Goal: Information Seeking & Learning: Learn about a topic

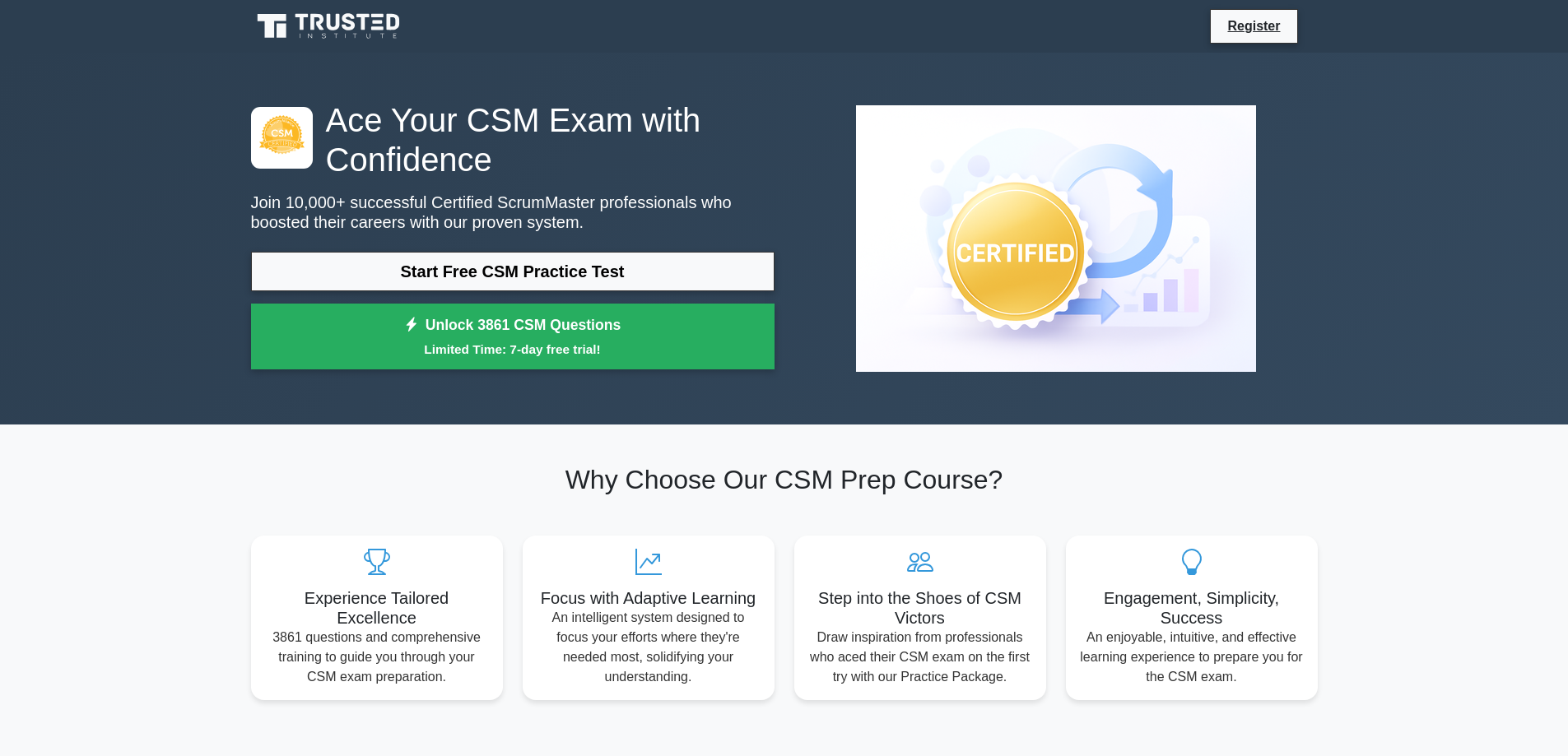
click at [379, 280] on link "Start Free CSM Practice Test" at bounding box center [512, 271] width 524 height 39
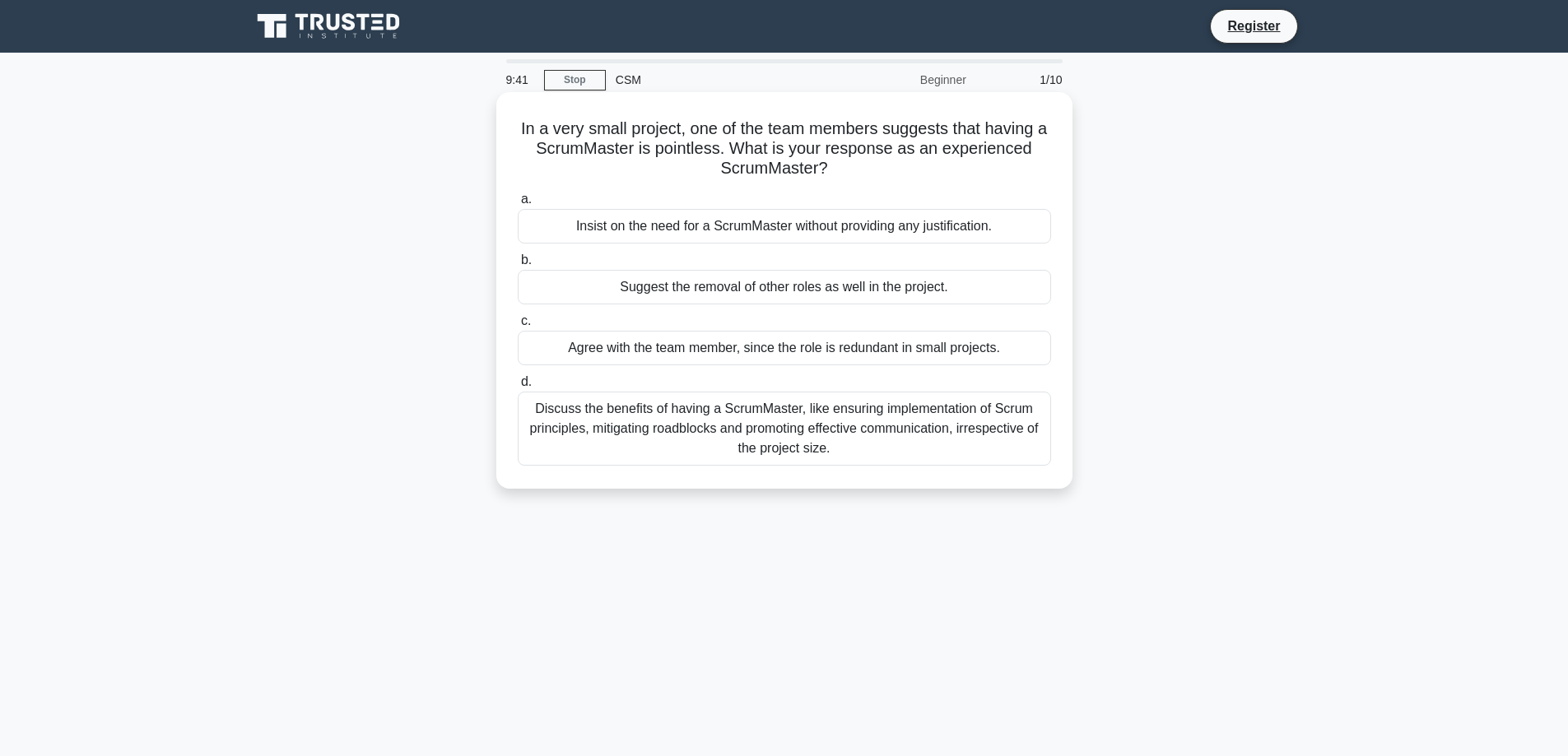
click at [970, 431] on div "Discuss the benefits of having a ScrumMaster, like ensuring implementation of S…" at bounding box center [784, 429] width 533 height 74
click at [517, 388] on input "d. Discuss the benefits of having a ScrumMaster, like ensuring implementation o…" at bounding box center [517, 382] width 0 height 10
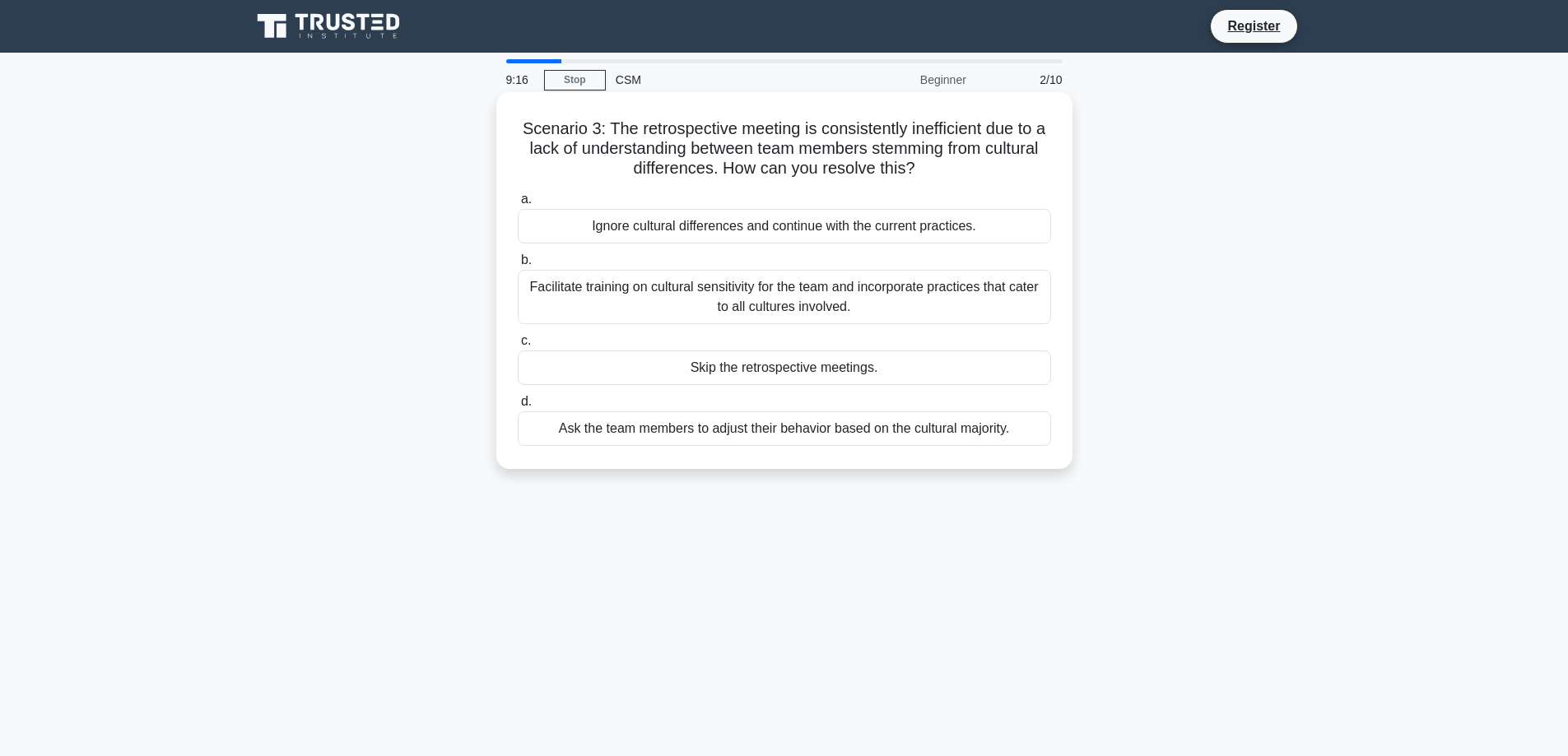
click at [801, 292] on div "Facilitate training on cultural sensitivity for the team and incorporate practi…" at bounding box center [784, 297] width 533 height 54
click at [517, 266] on input "b. Facilitate training on cultural sensitivity for the team and incorporate pra…" at bounding box center [517, 260] width 0 height 10
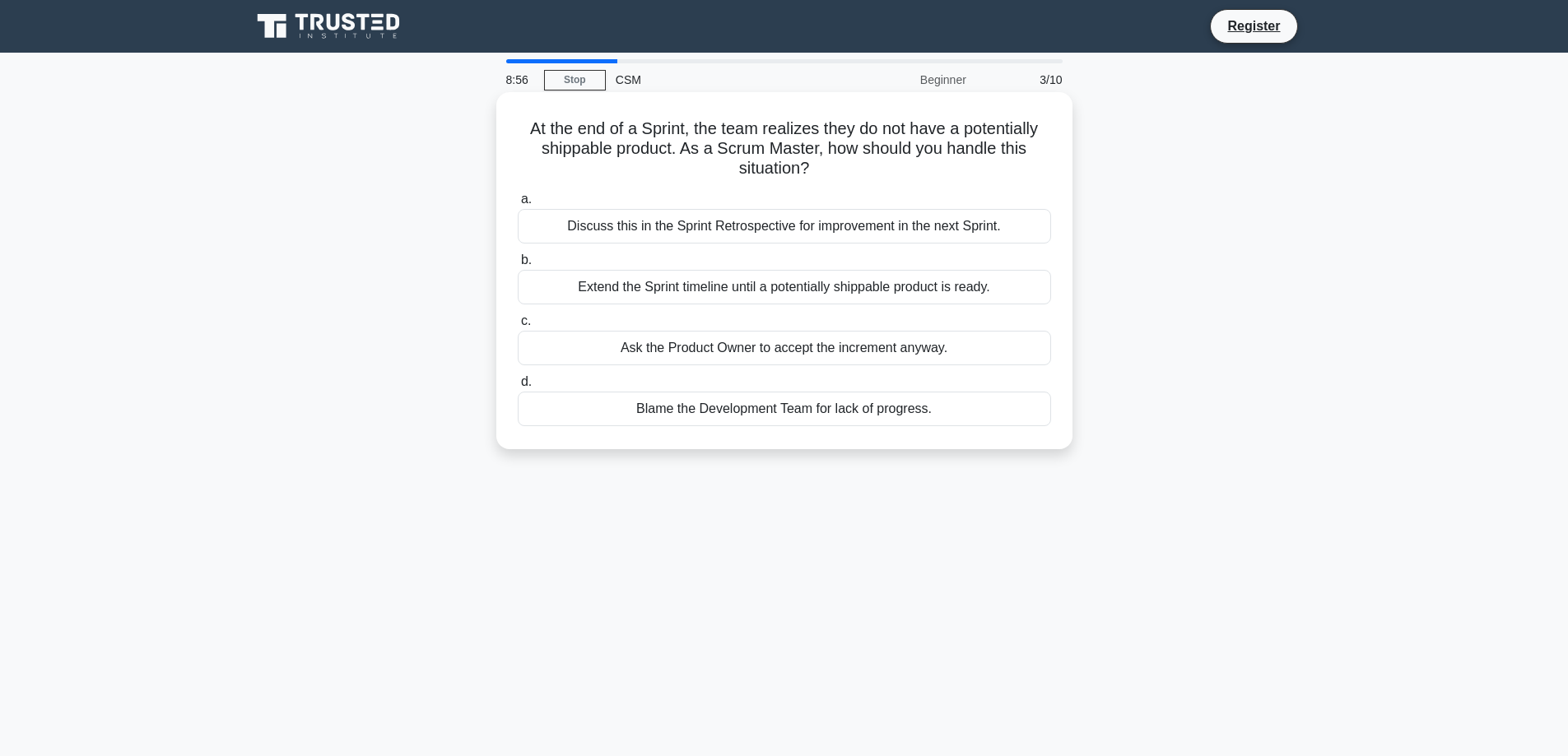
click at [948, 223] on div "Discuss this in the Sprint Retrospective for improvement in the next Sprint." at bounding box center [784, 226] width 533 height 35
click at [517, 205] on input "a. Discuss this in the Sprint Retrospective for improvement in the next Sprint." at bounding box center [517, 199] width 0 height 10
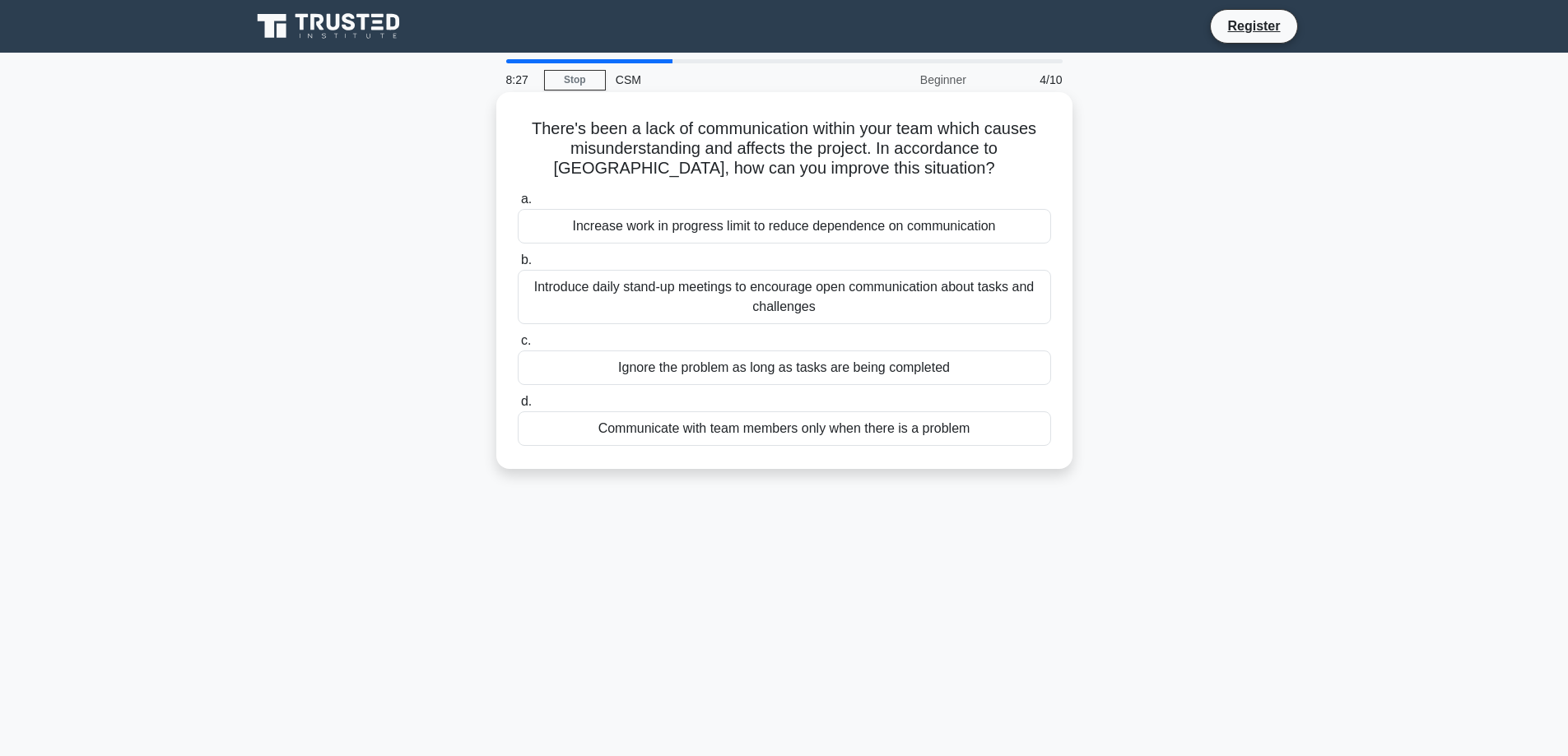
click at [923, 300] on div "Introduce daily stand-up meetings to encourage open communication about tasks a…" at bounding box center [784, 297] width 533 height 54
click at [517, 266] on input "b. Introduce daily stand-up meetings to encourage open communication about task…" at bounding box center [517, 260] width 0 height 10
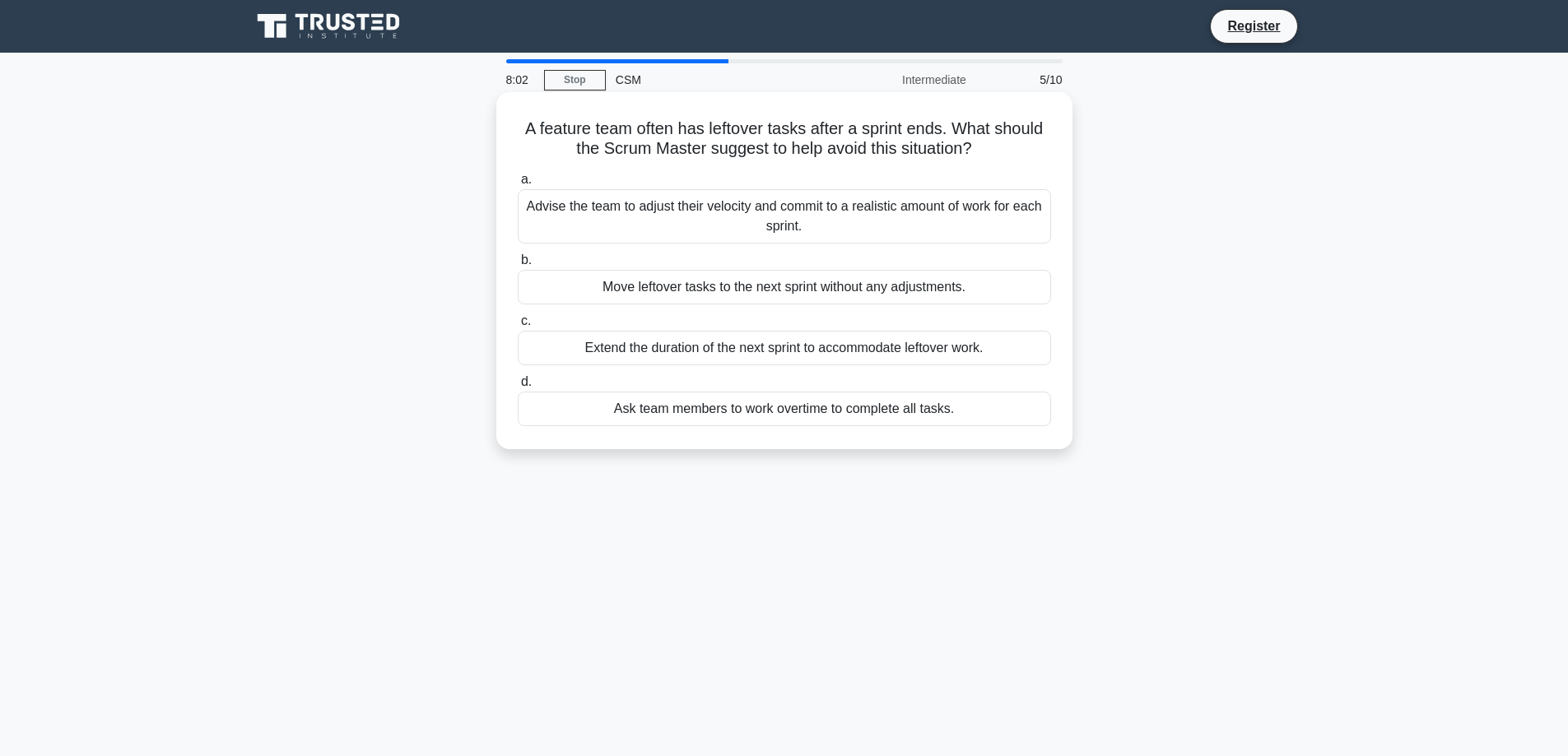
click at [644, 230] on div "Advise the team to adjust their velocity and commit to a realistic amount of wo…" at bounding box center [784, 216] width 533 height 54
click at [517, 186] on input "a. Advise the team to adjust their velocity and commit to a realistic amount of…" at bounding box center [517, 179] width 0 height 10
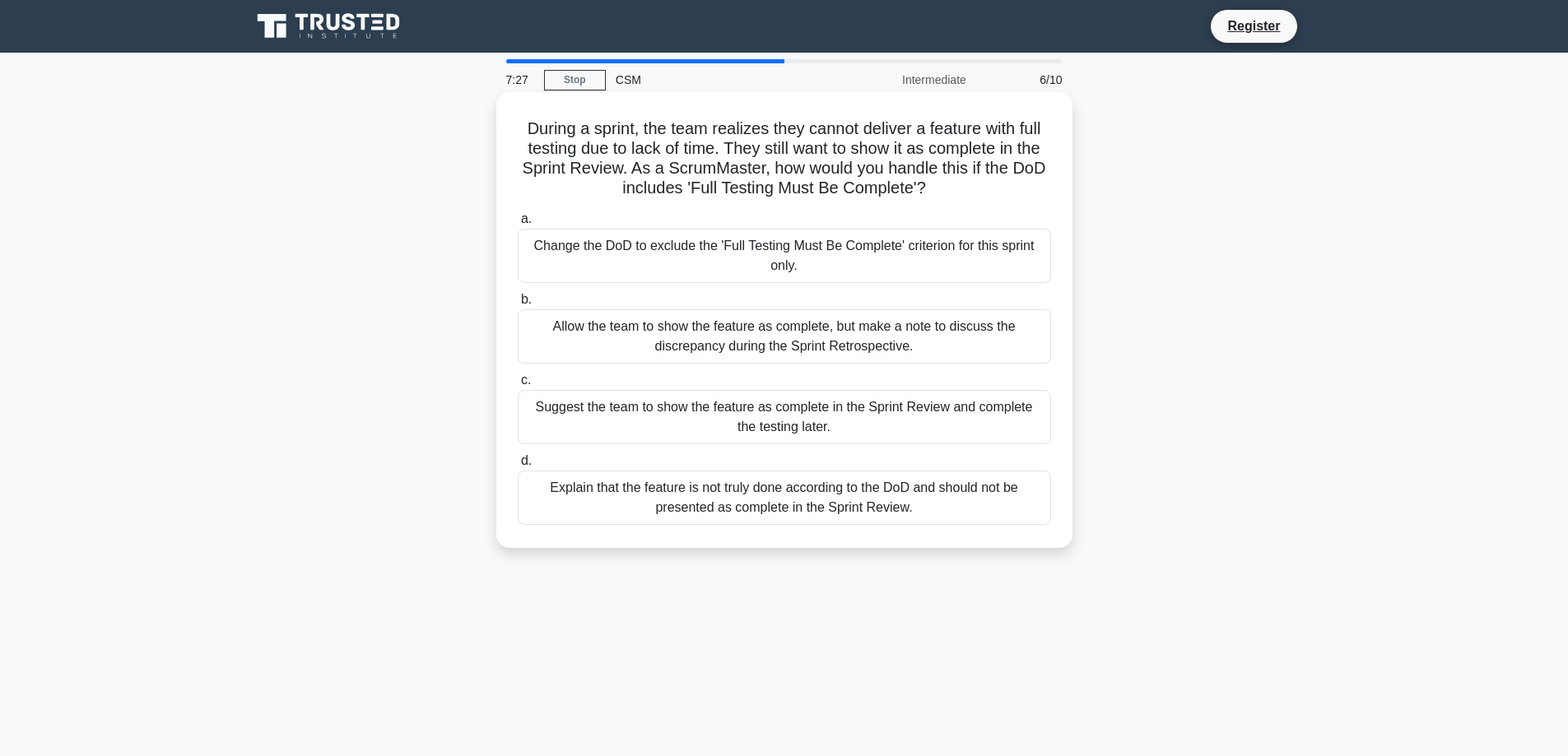
click at [958, 505] on div "Explain that the feature is not truly done according to the DoD and should not …" at bounding box center [784, 498] width 533 height 54
click at [517, 467] on input "d. Explain that the feature is not truly done according to the DoD and should n…" at bounding box center [517, 462] width 0 height 10
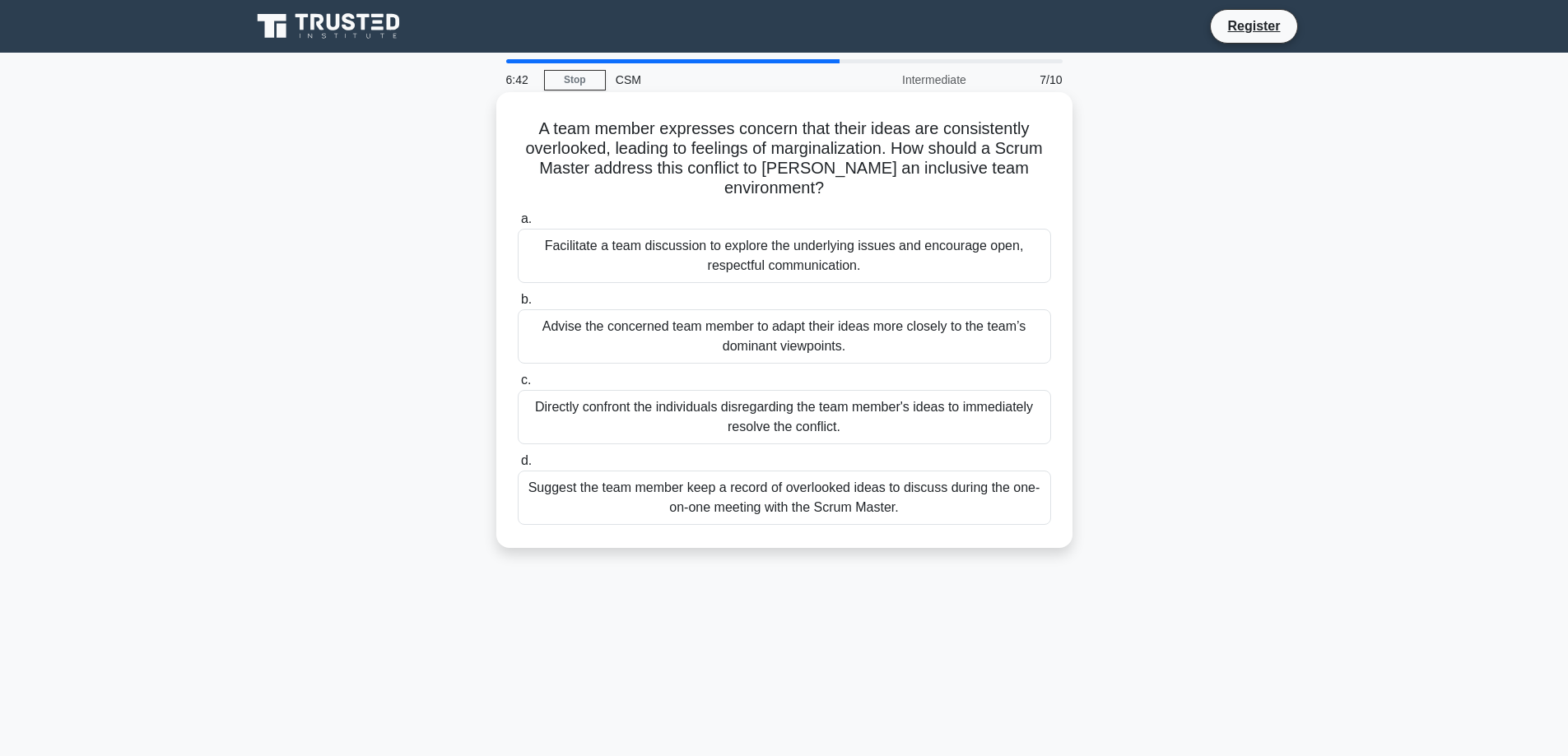
click at [900, 269] on div "Facilitate a team discussion to explore the underlying issues and encourage ope…" at bounding box center [784, 256] width 533 height 54
click at [517, 225] on input "a. Facilitate a team discussion to explore the underlying issues and encourage …" at bounding box center [517, 219] width 0 height 10
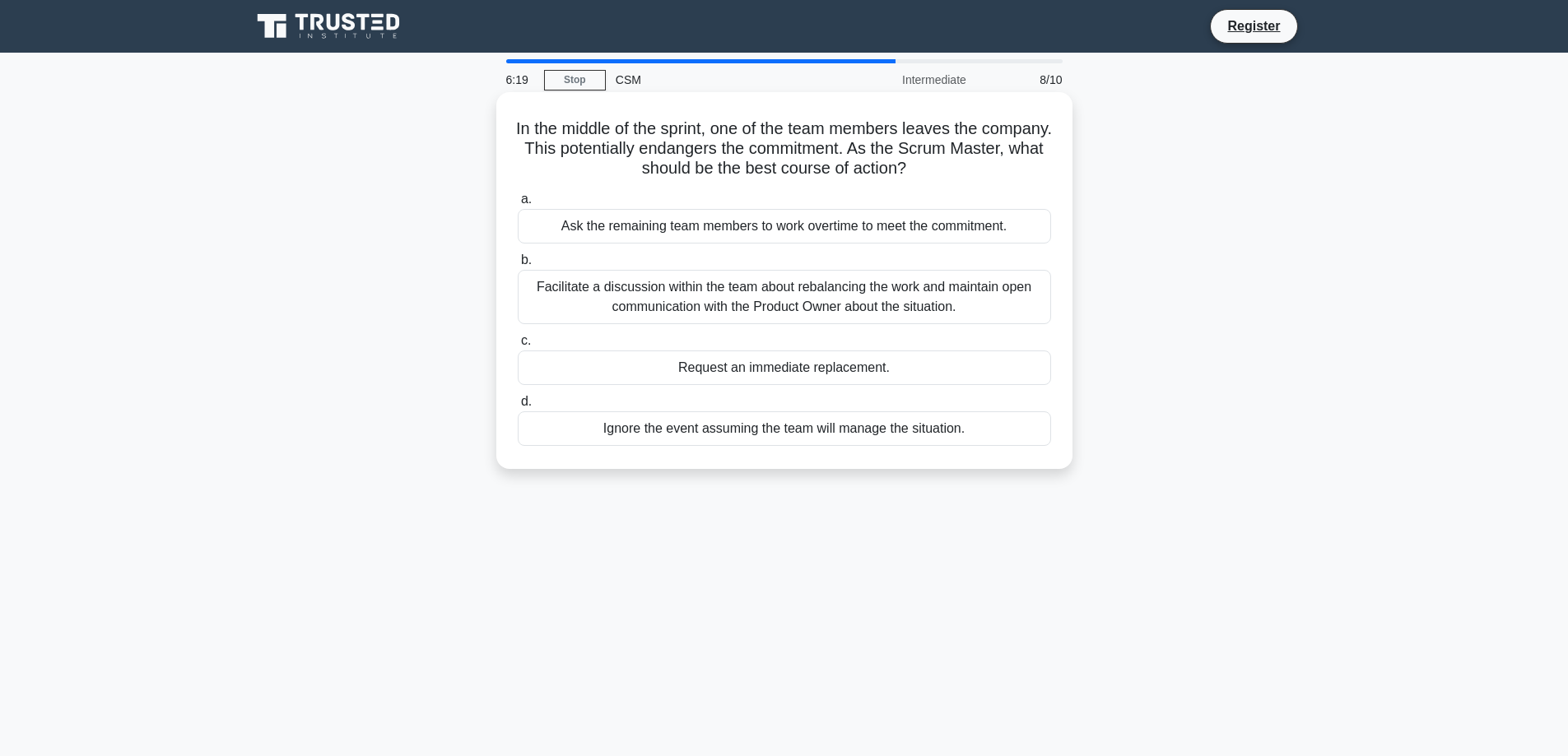
click at [995, 310] on div "Facilitate a discussion within the team about rebalancing the work and maintain…" at bounding box center [784, 297] width 533 height 54
click at [517, 266] on input "b. Facilitate a discussion within the team about rebalancing the work and maint…" at bounding box center [517, 260] width 0 height 10
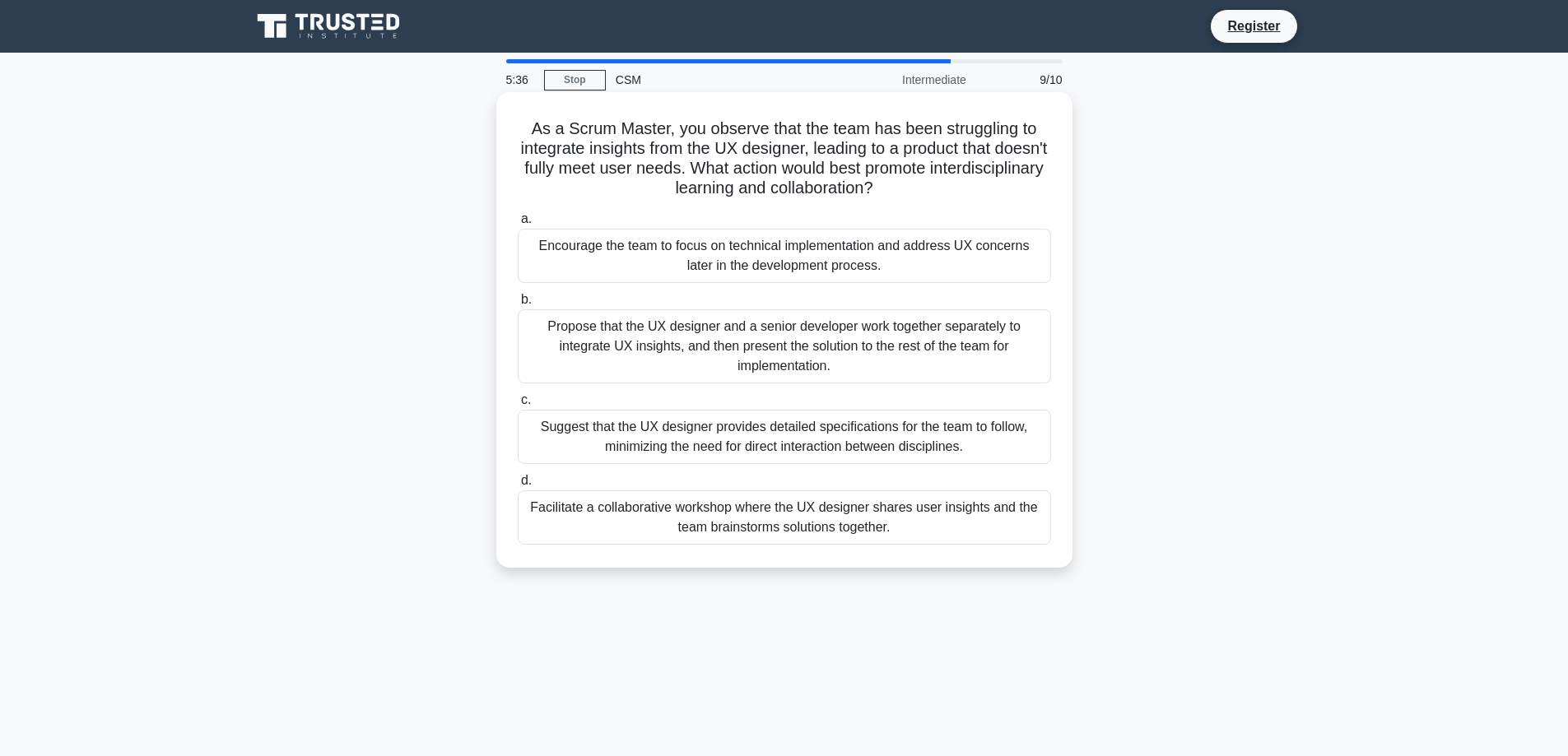
click at [964, 527] on div "Facilitate a collaborative workshop where the UX designer shares user insights …" at bounding box center [784, 517] width 533 height 54
click at [517, 487] on input "d. Facilitate a collaborative workshop where the UX designer shares user insigh…" at bounding box center [517, 481] width 0 height 10
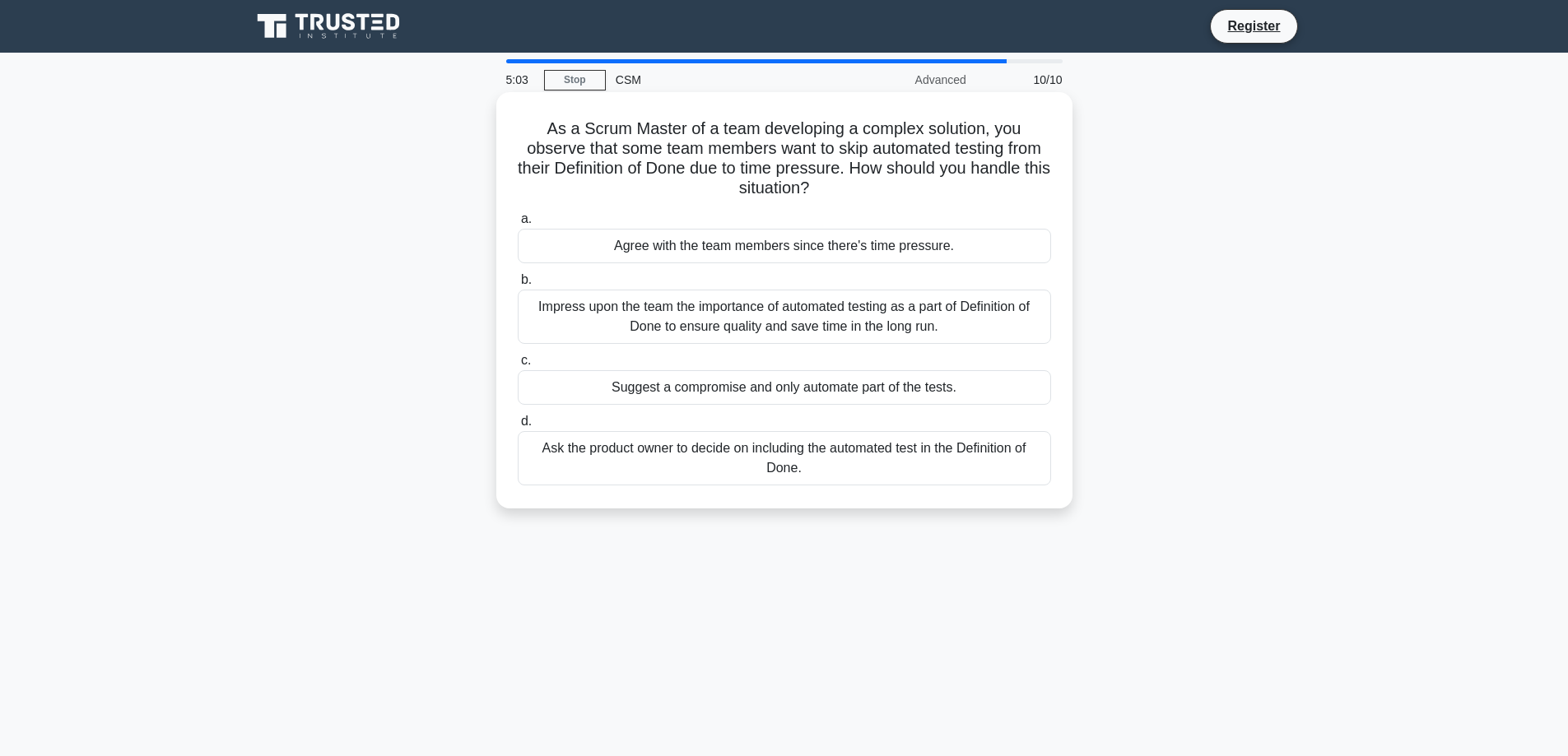
click at [960, 322] on div "Impress upon the team the importance of automated testing as a part of Definiti…" at bounding box center [784, 317] width 533 height 54
click at [517, 286] on input "b. Impress upon the team the importance of automated testing as a part of Defin…" at bounding box center [517, 280] width 0 height 10
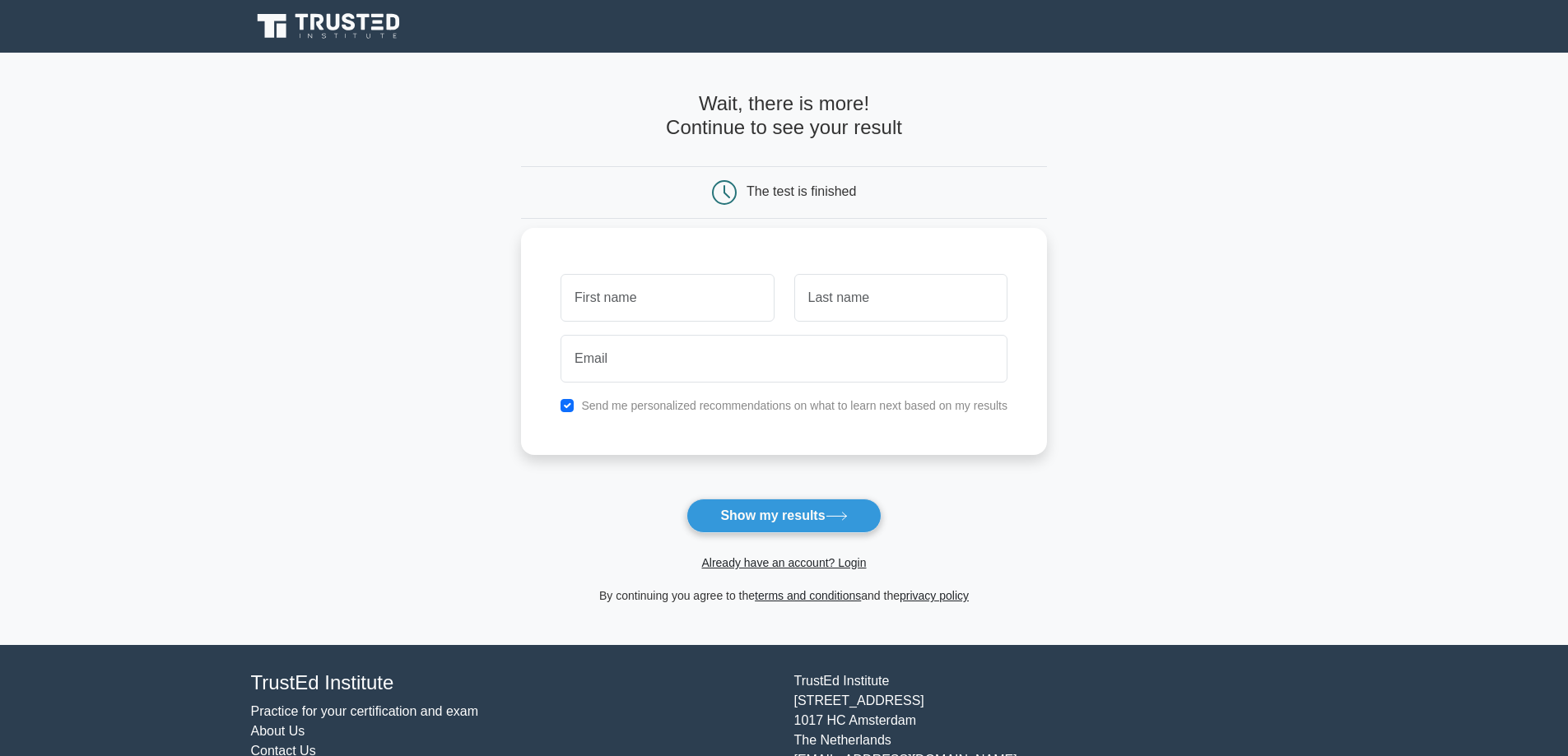
click at [561, 408] on div "Send me personalized recommendations on what to learn next based on my results" at bounding box center [784, 406] width 467 height 20
click at [571, 408] on input "checkbox" at bounding box center [567, 405] width 13 height 13
checkbox input "false"
click at [800, 525] on button "Show my results" at bounding box center [783, 516] width 194 height 35
click at [686, 307] on input "text" at bounding box center [667, 298] width 213 height 48
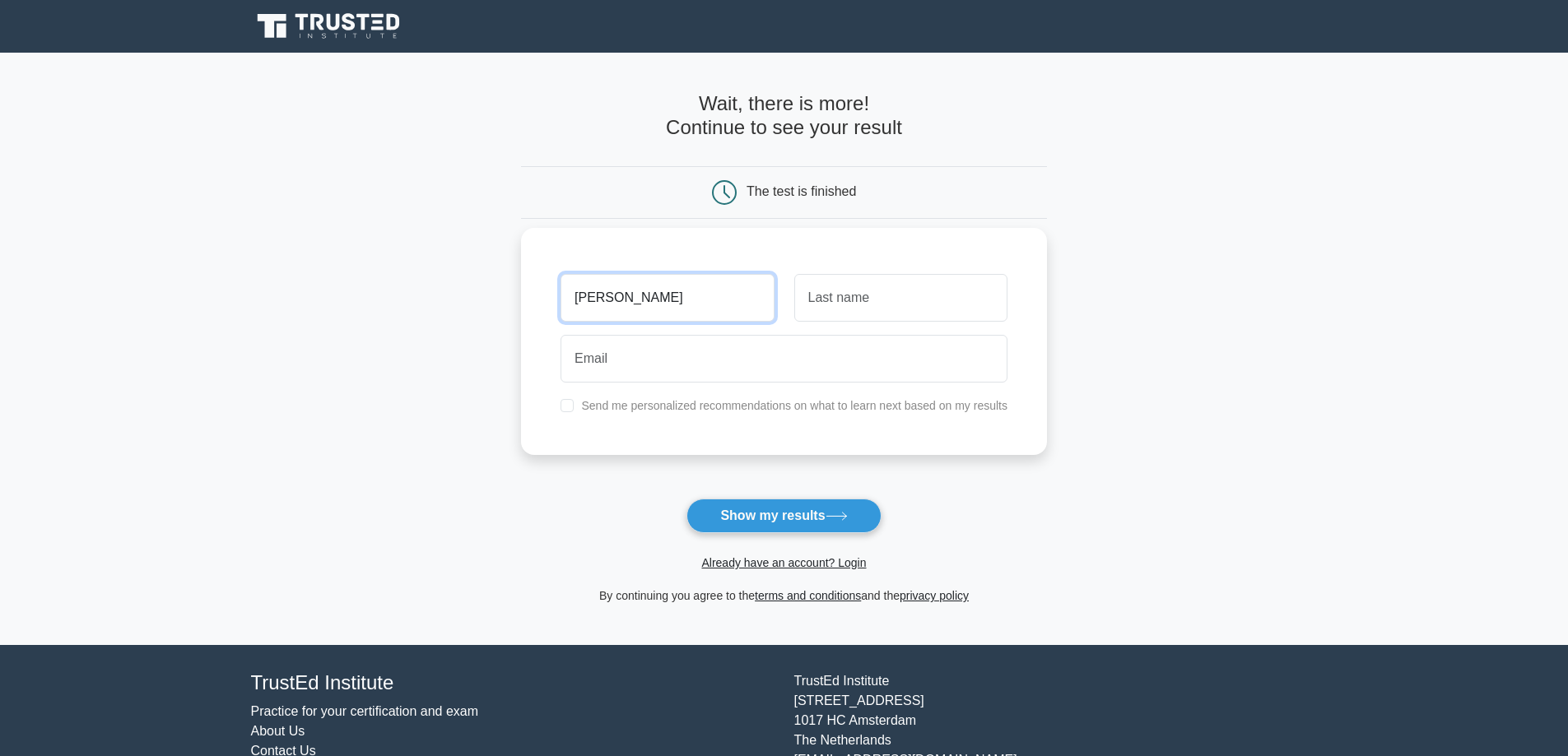
type input "[PERSON_NAME]"
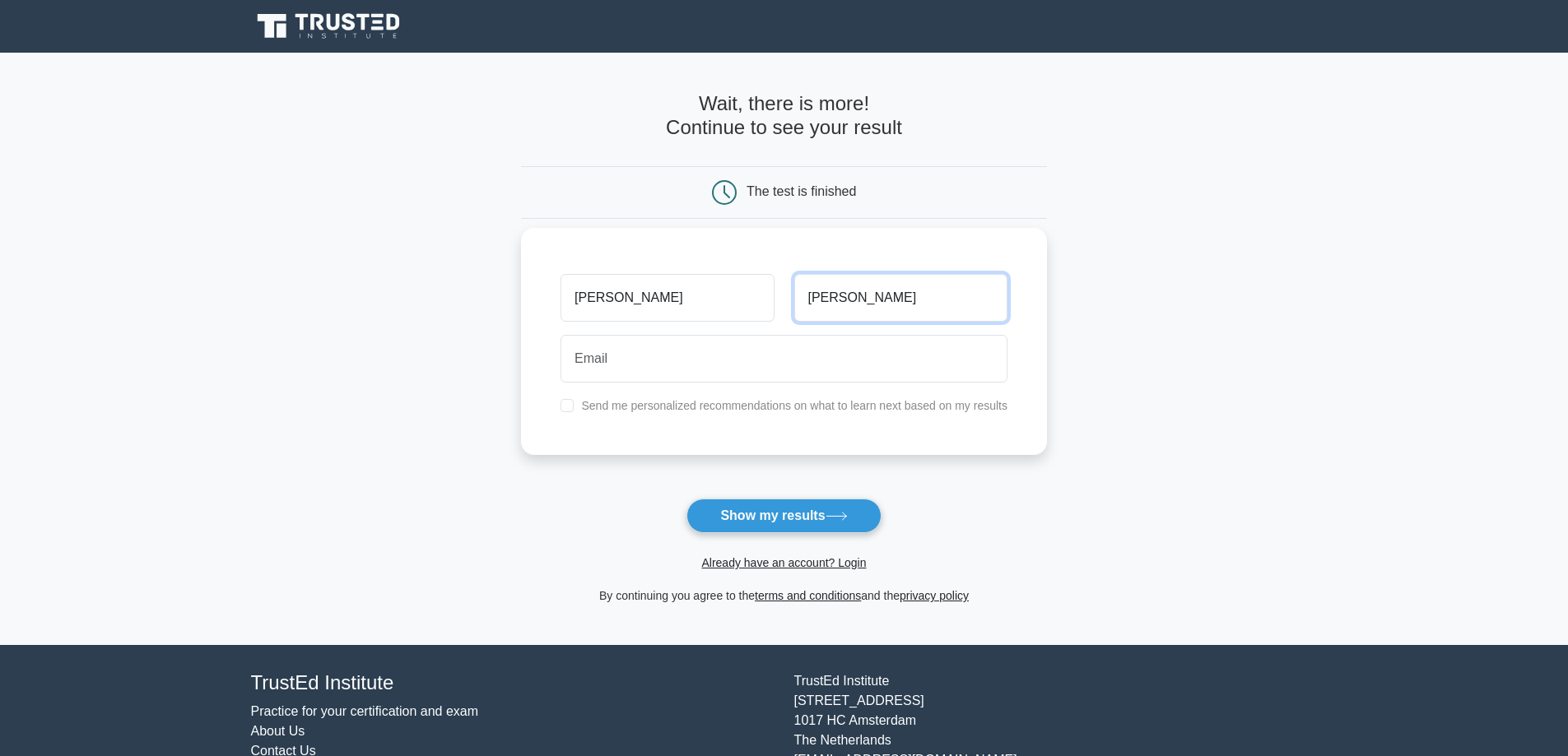
type input "McDaniel"
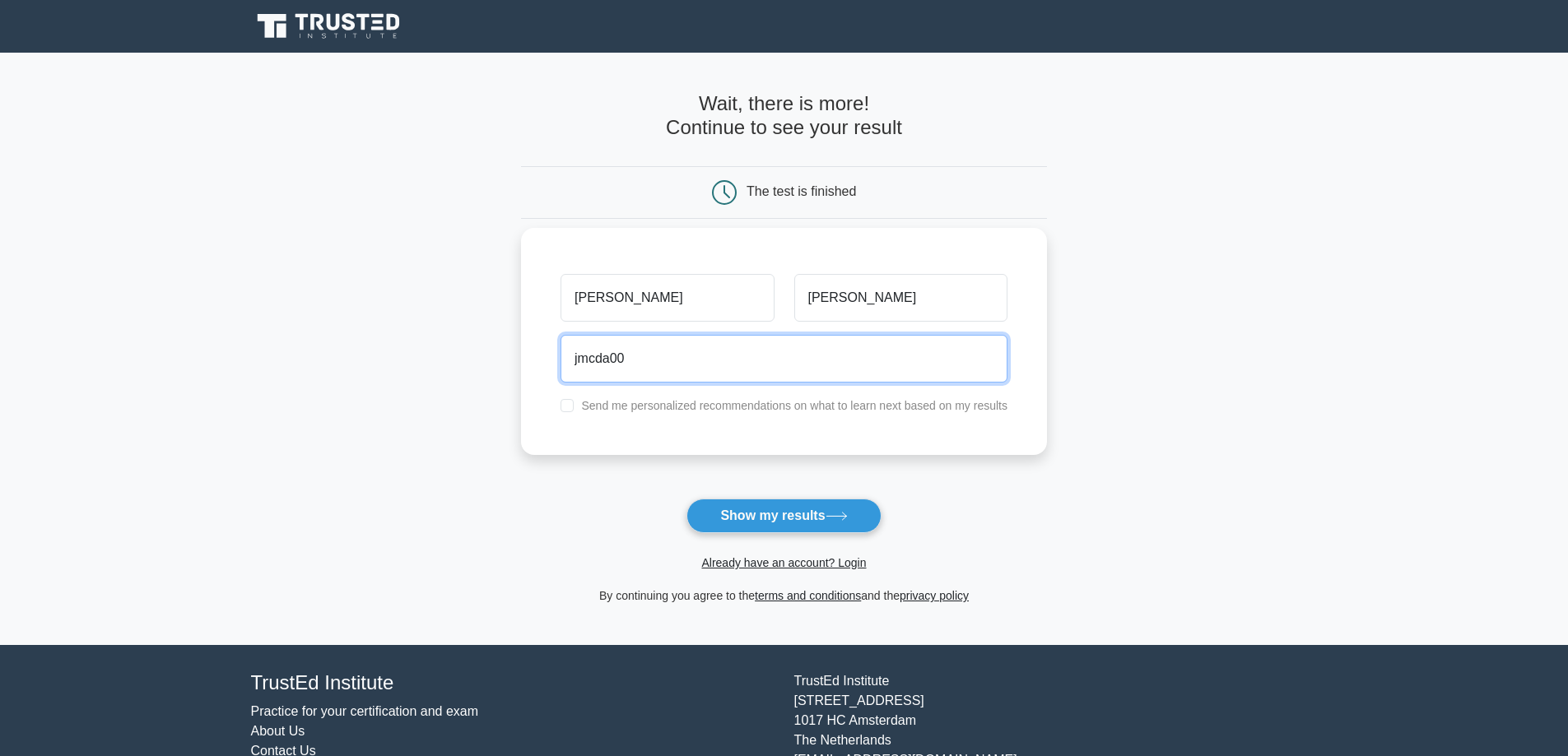
type input "jmcda007@gmail.com"
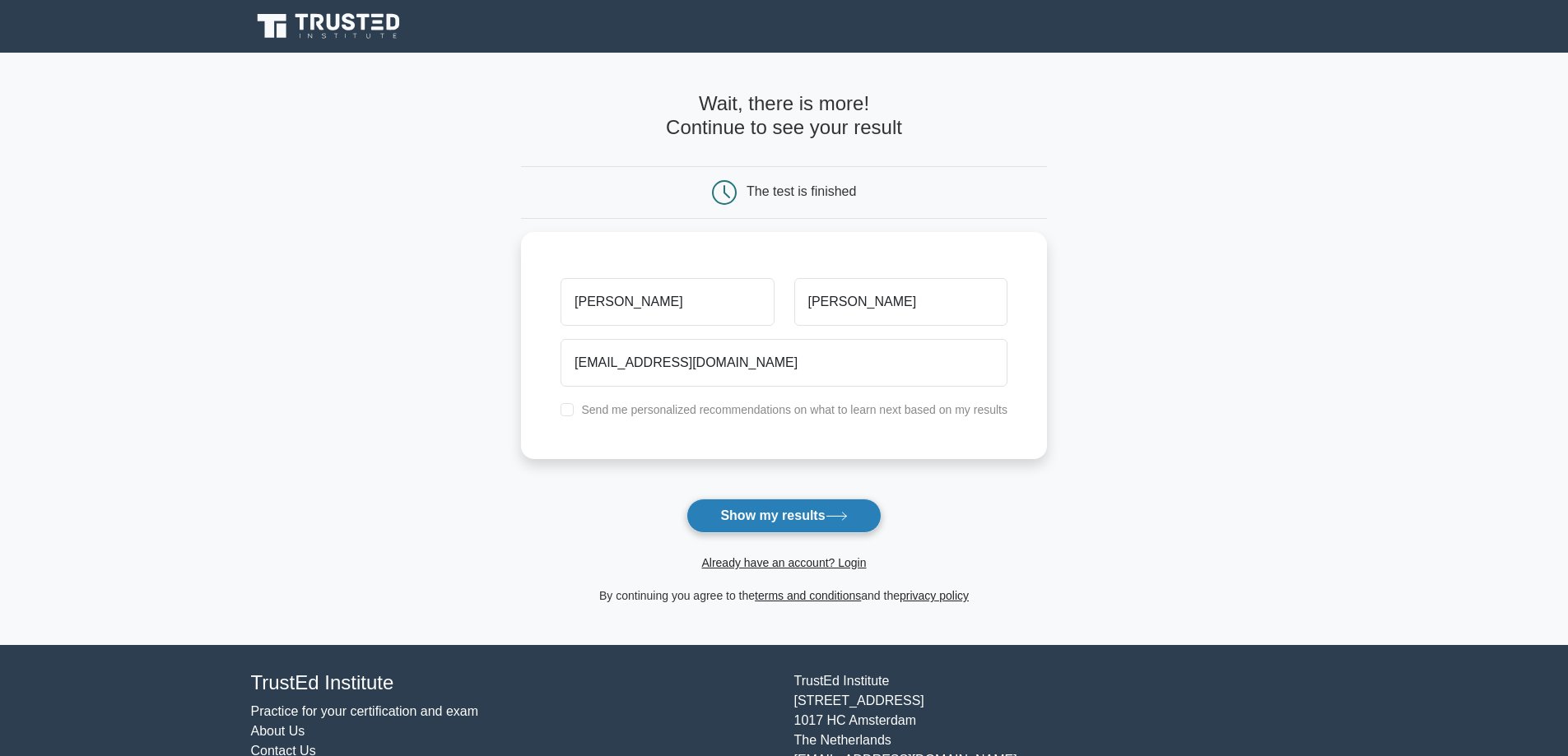
click at [748, 516] on button "Show my results" at bounding box center [783, 516] width 194 height 35
